Goal: Book appointment/travel/reservation

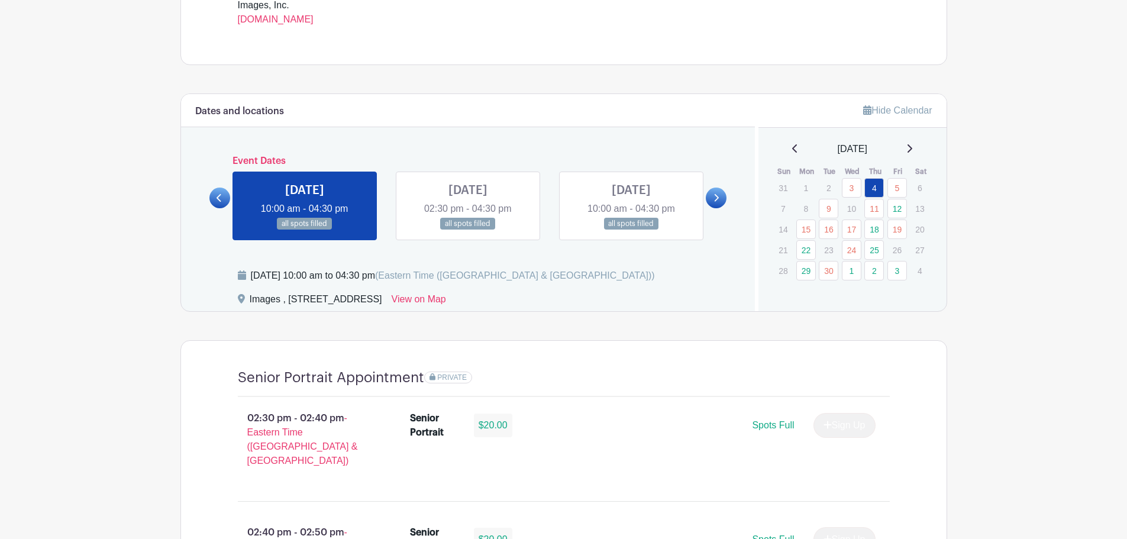
scroll to position [533, 0]
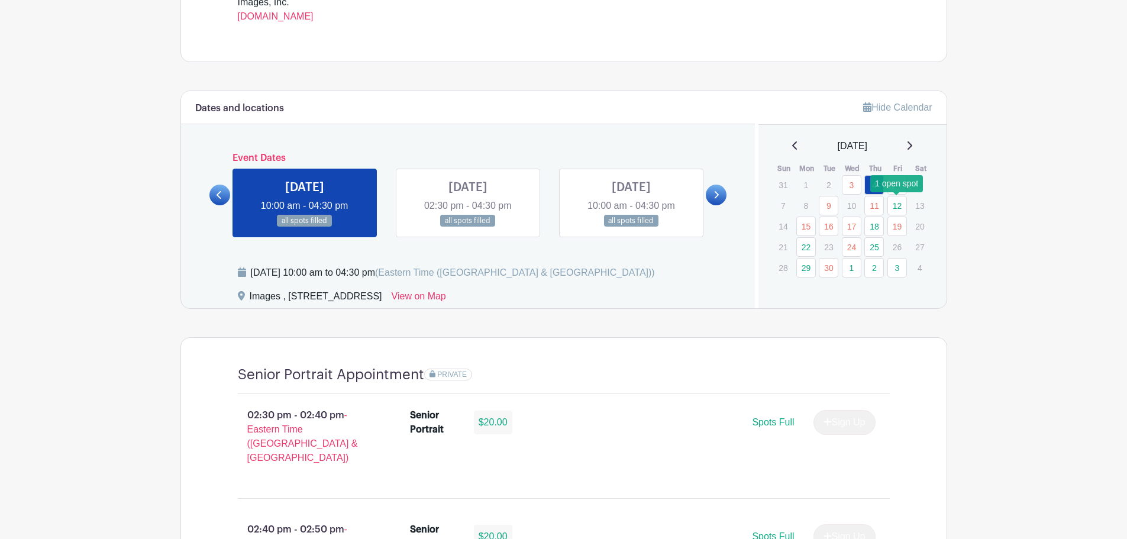
click at [901, 207] on link "12" at bounding box center [898, 206] width 20 height 20
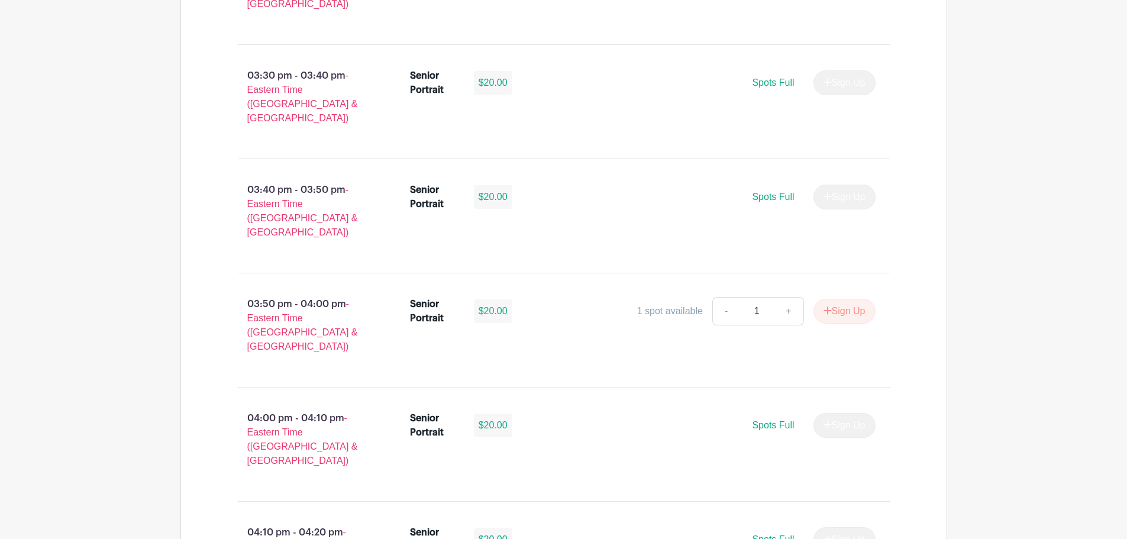
scroll to position [1539, 0]
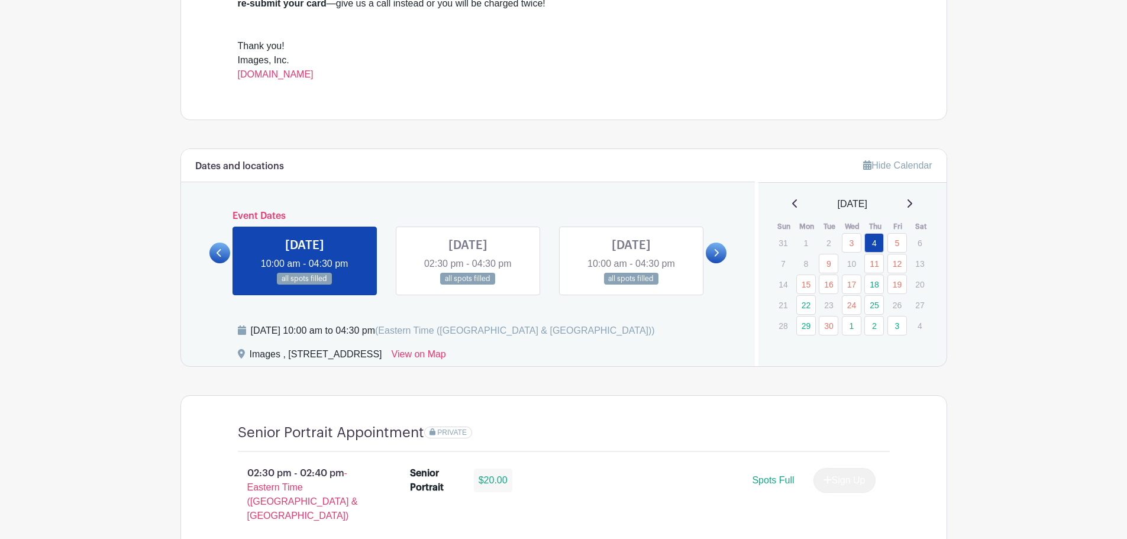
scroll to position [473, 0]
click at [901, 267] on link "12" at bounding box center [898, 265] width 20 height 20
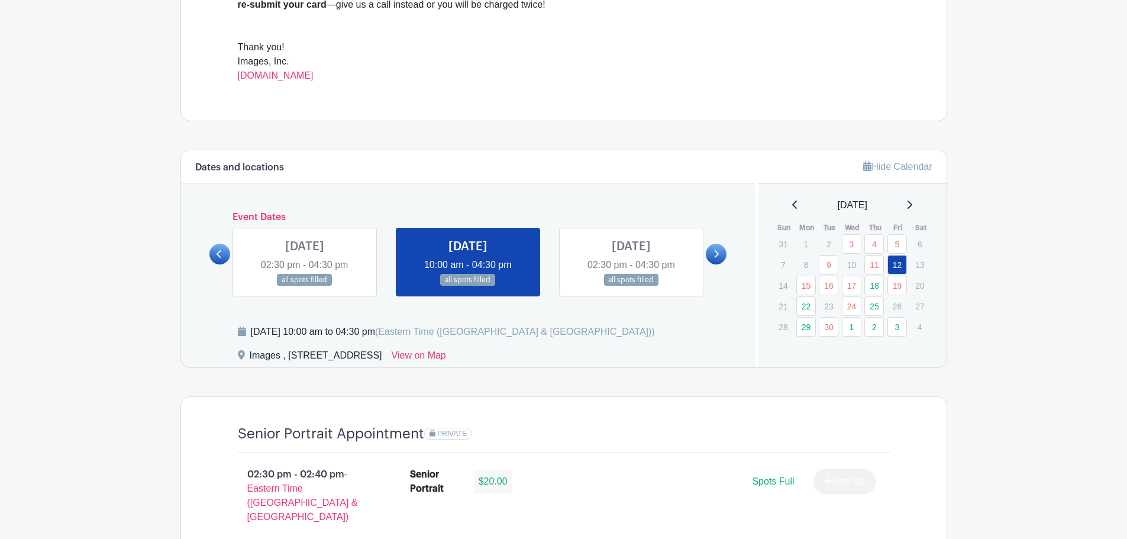
click at [904, 328] on link "3" at bounding box center [898, 327] width 20 height 20
click at [899, 328] on link "3" at bounding box center [898, 327] width 20 height 20
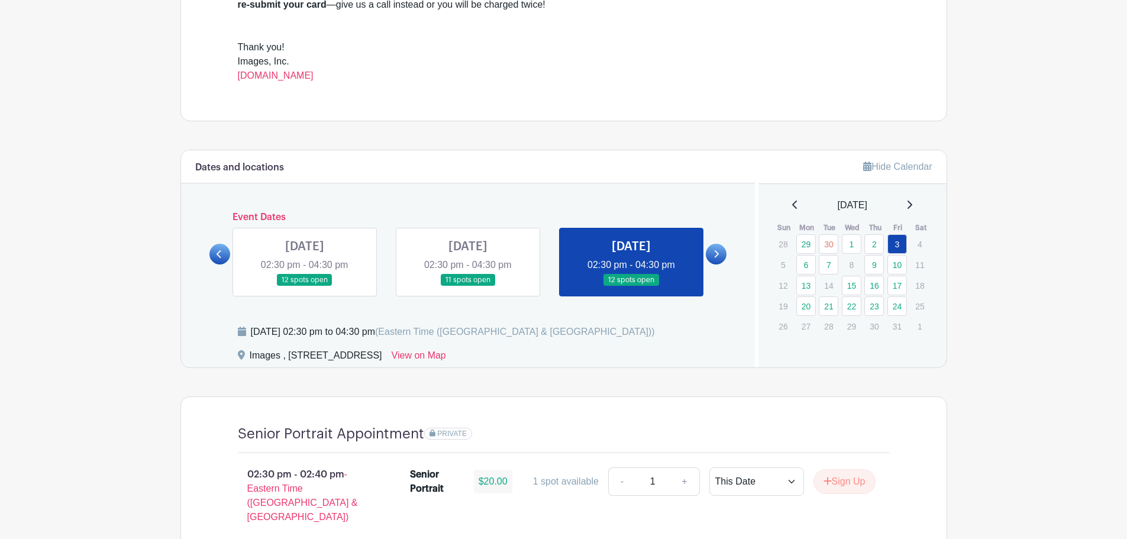
click at [899, 328] on p "31" at bounding box center [898, 326] width 20 height 18
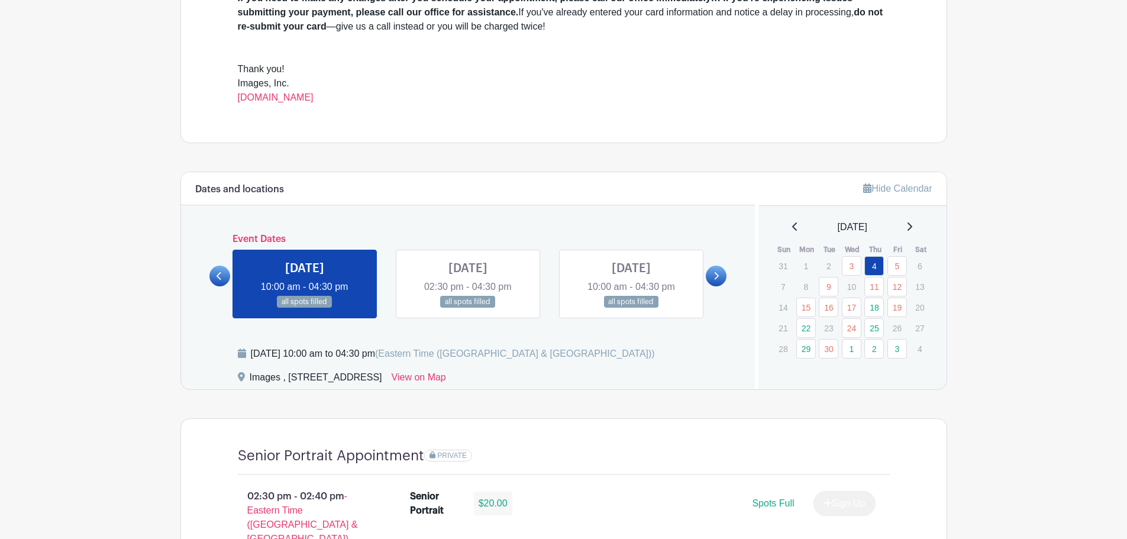
scroll to position [592, 0]
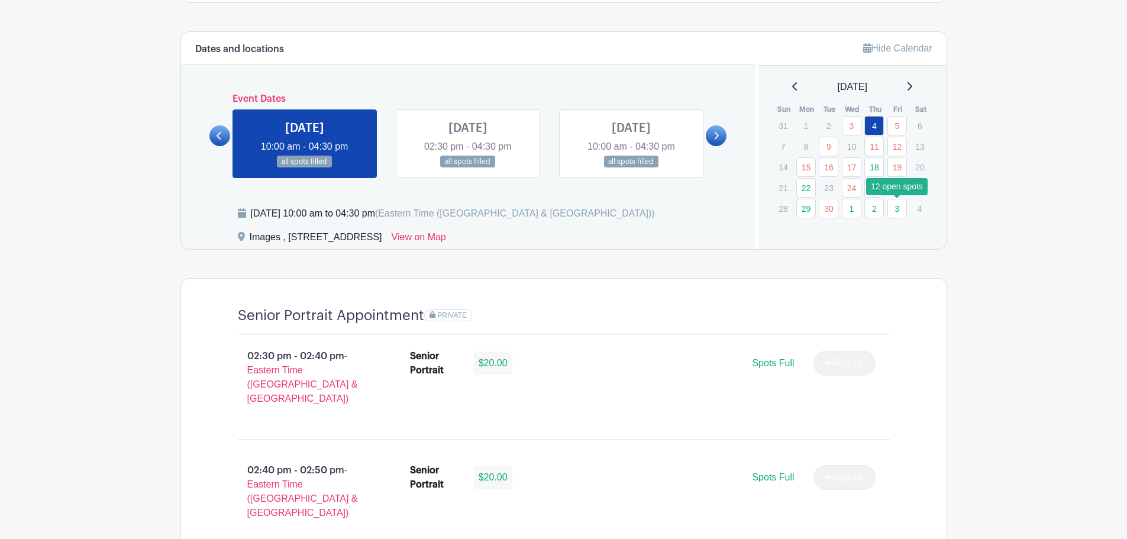
click at [894, 207] on link "3" at bounding box center [898, 209] width 20 height 20
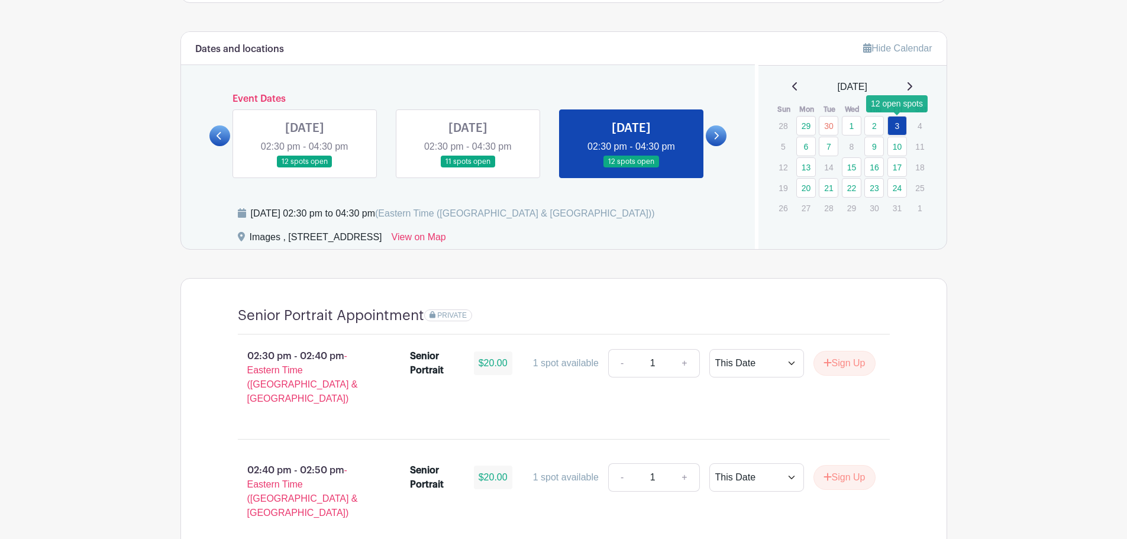
click at [897, 124] on link "3" at bounding box center [898, 126] width 20 height 20
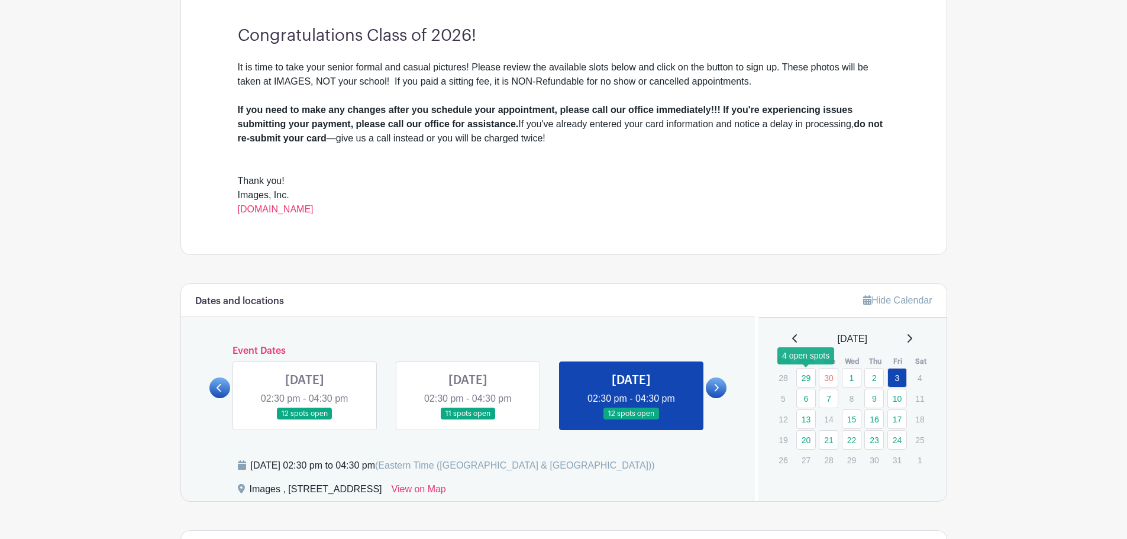
scroll to position [344, 0]
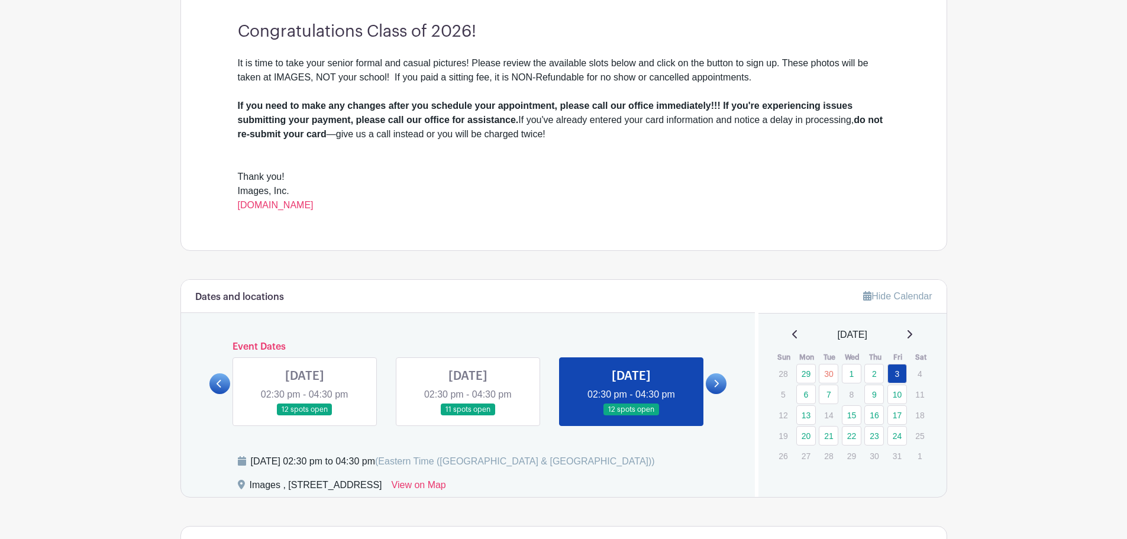
click at [792, 336] on icon at bounding box center [794, 334] width 5 height 8
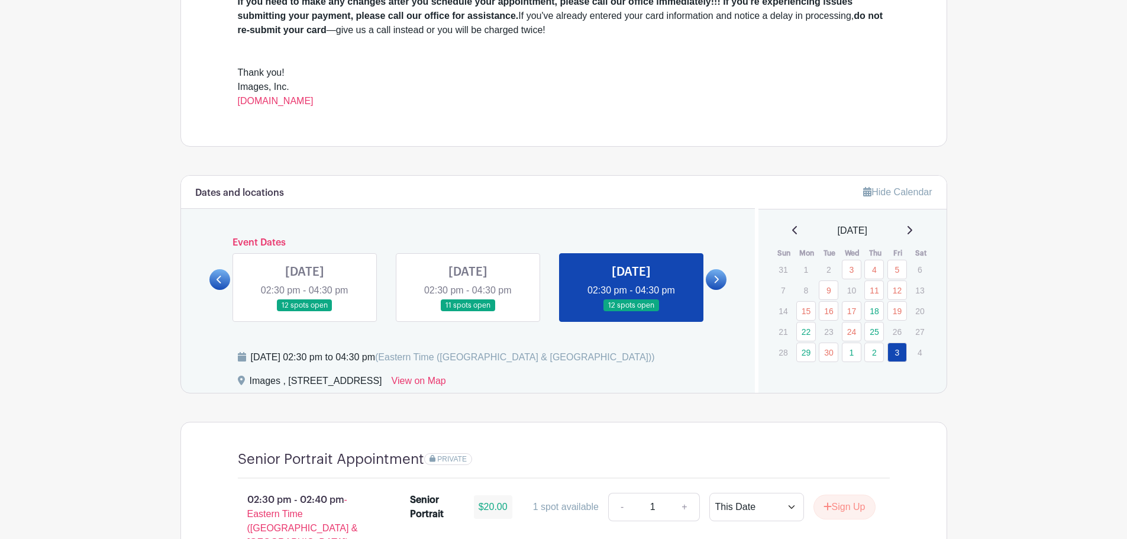
scroll to position [462, 0]
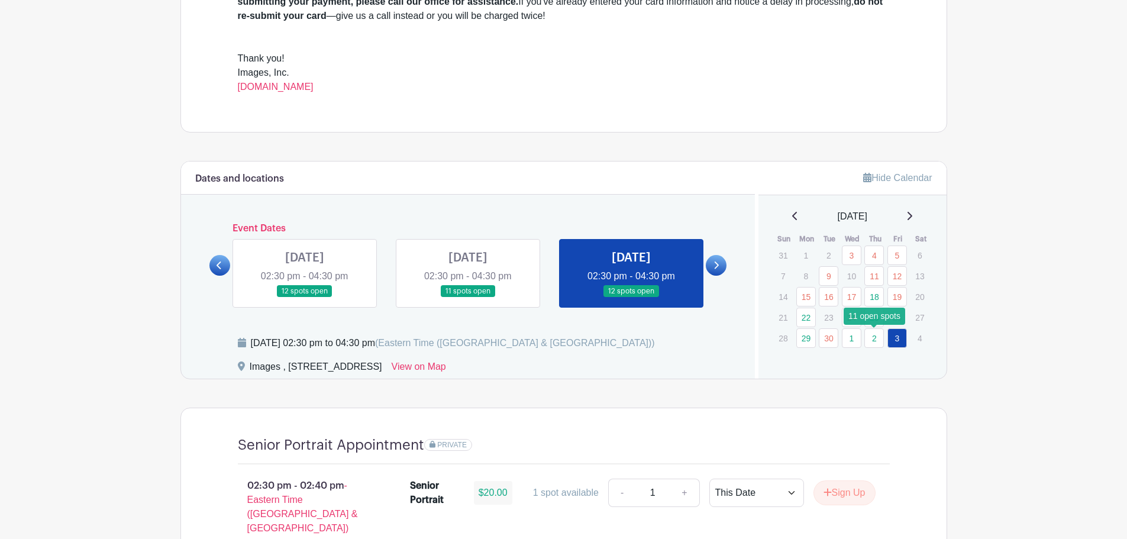
click at [872, 338] on link "2" at bounding box center [875, 338] width 20 height 20
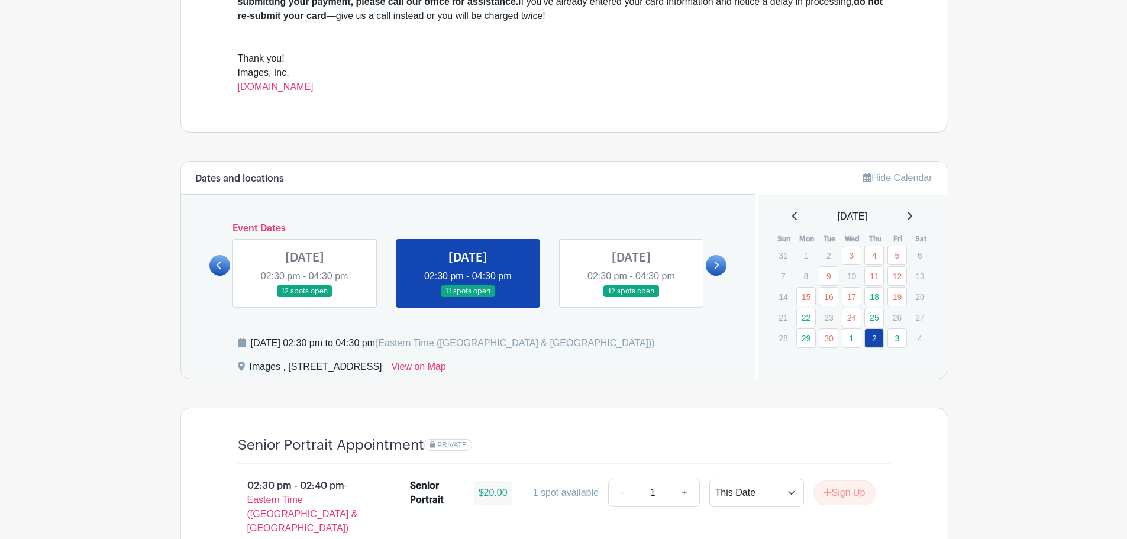
click at [468, 298] on link at bounding box center [468, 298] width 0 height 0
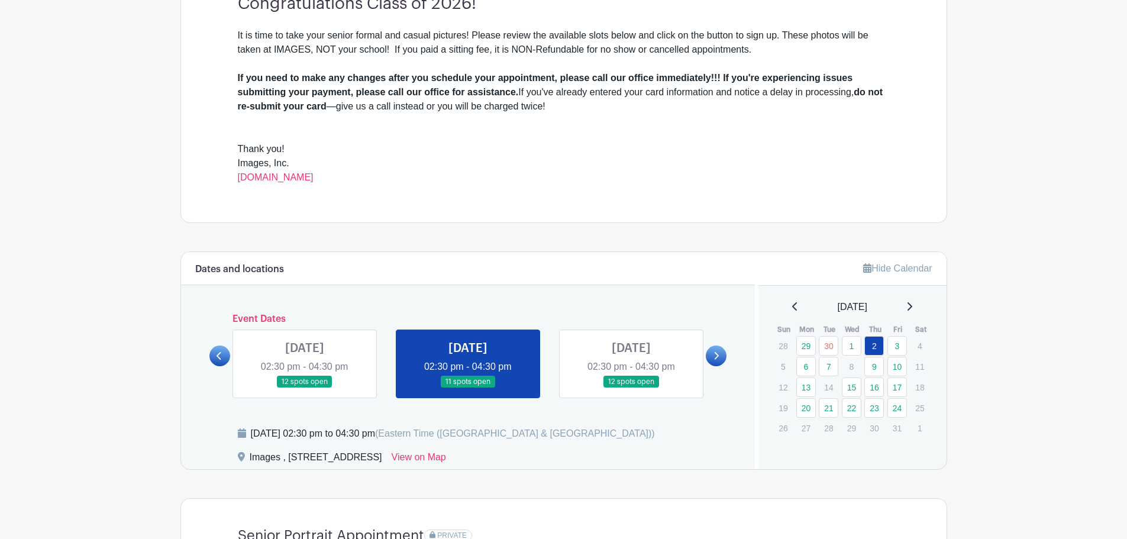
scroll to position [521, 0]
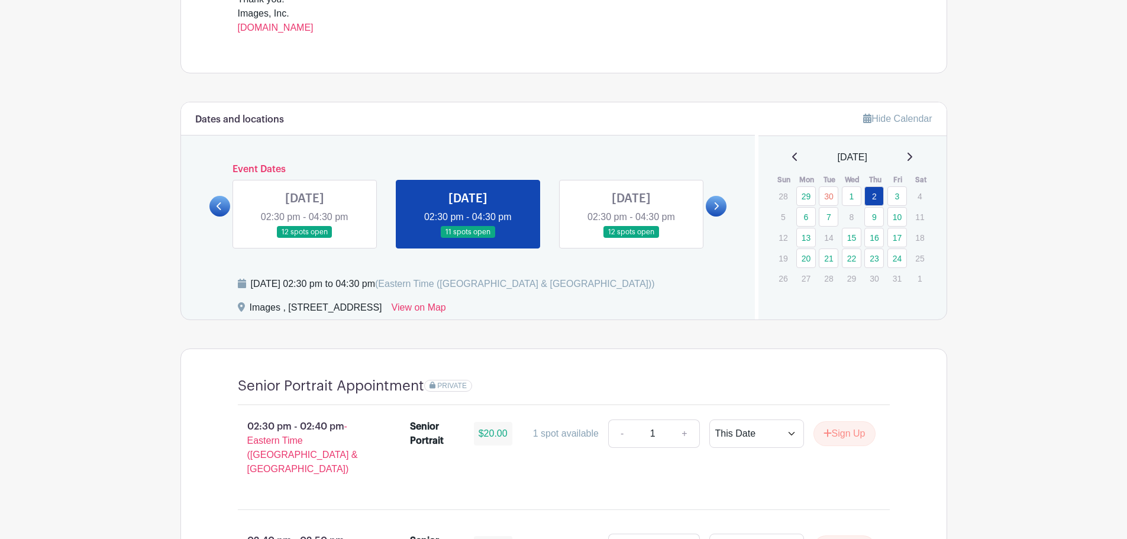
click at [792, 155] on icon at bounding box center [795, 156] width 6 height 9
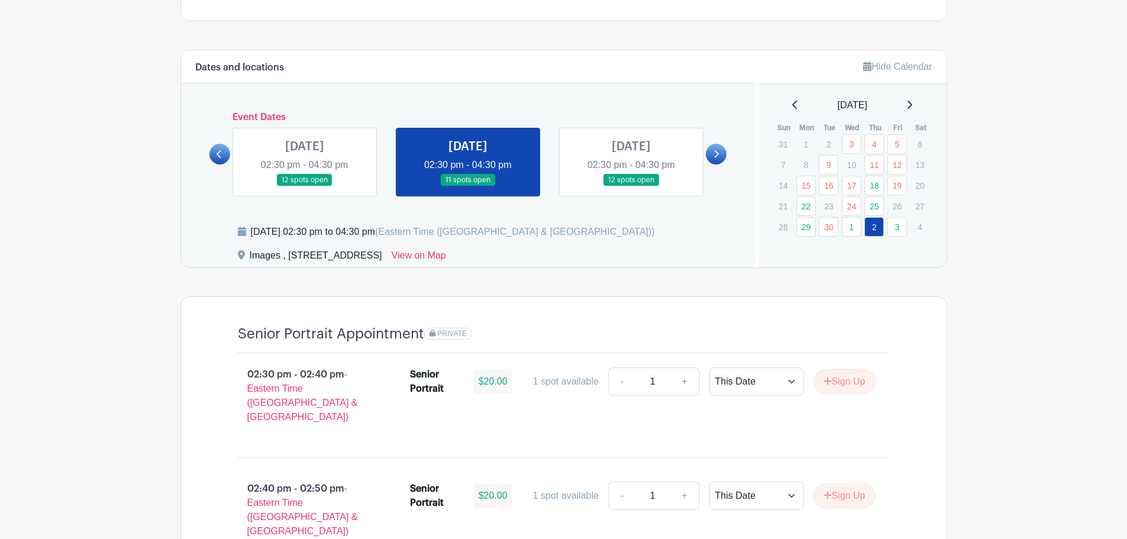
scroll to position [344, 0]
